Goal: Information Seeking & Learning: Learn about a topic

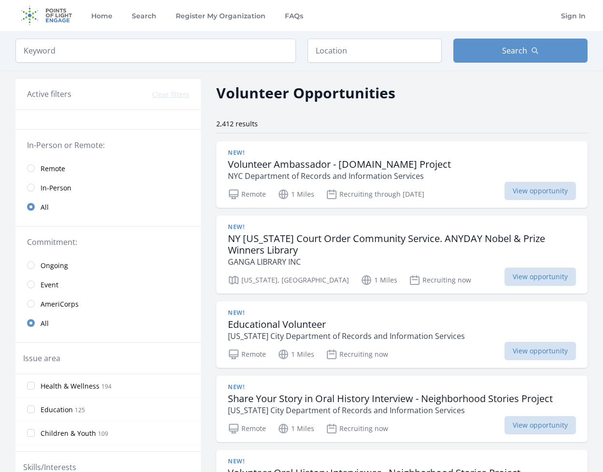
click at [56, 187] on span "In-Person" at bounding box center [56, 188] width 31 height 10
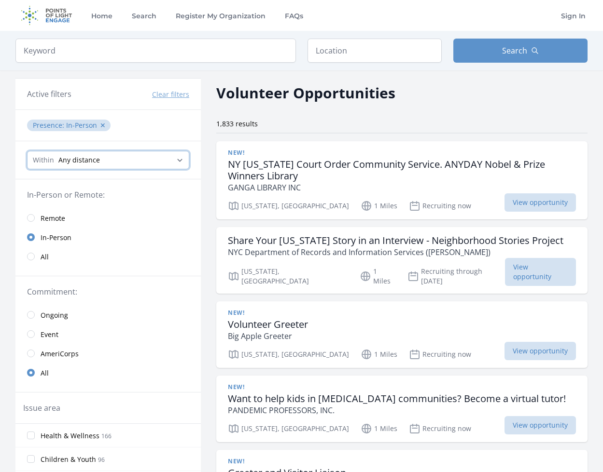
click at [76, 161] on select "Any distance , 5 Miles , 20 Miles , 50 Miles , 100 Miles" at bounding box center [108, 160] width 162 height 18
click at [332, 53] on input "text" at bounding box center [374, 51] width 134 height 24
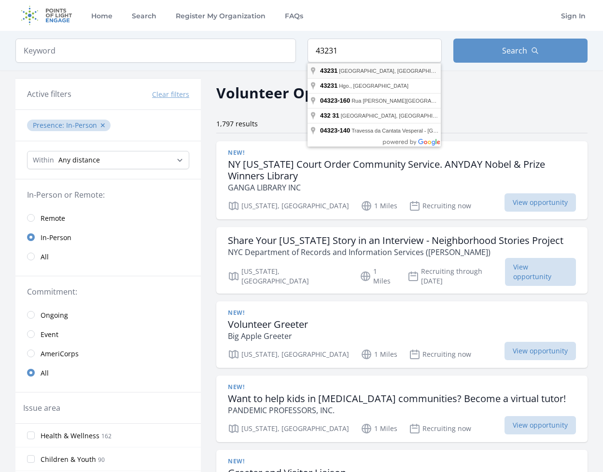
type input "[GEOGRAPHIC_DATA], [GEOGRAPHIC_DATA]"
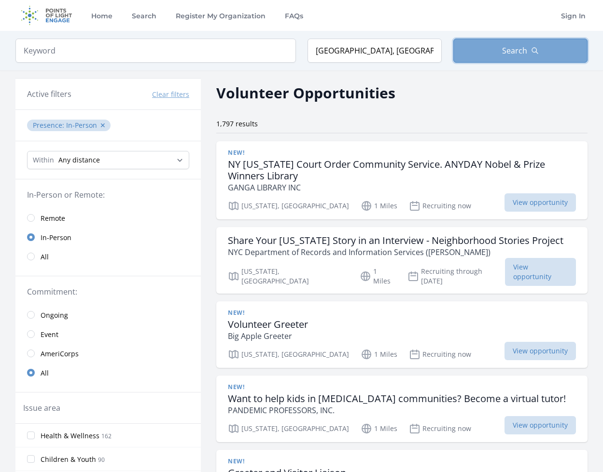
click at [500, 56] on button "Search" at bounding box center [520, 51] width 134 height 24
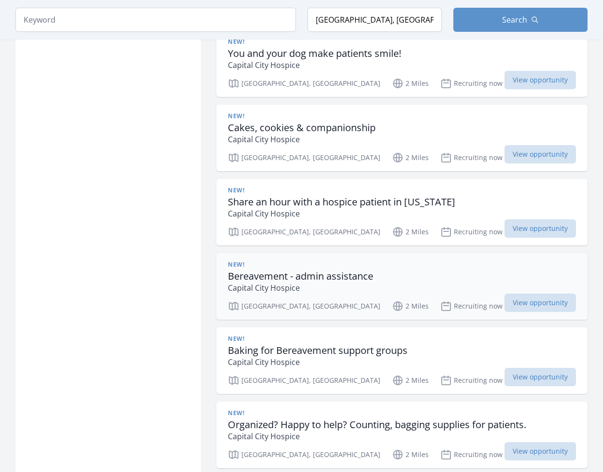
scroll to position [1206, 0]
